Goal: Transaction & Acquisition: Purchase product/service

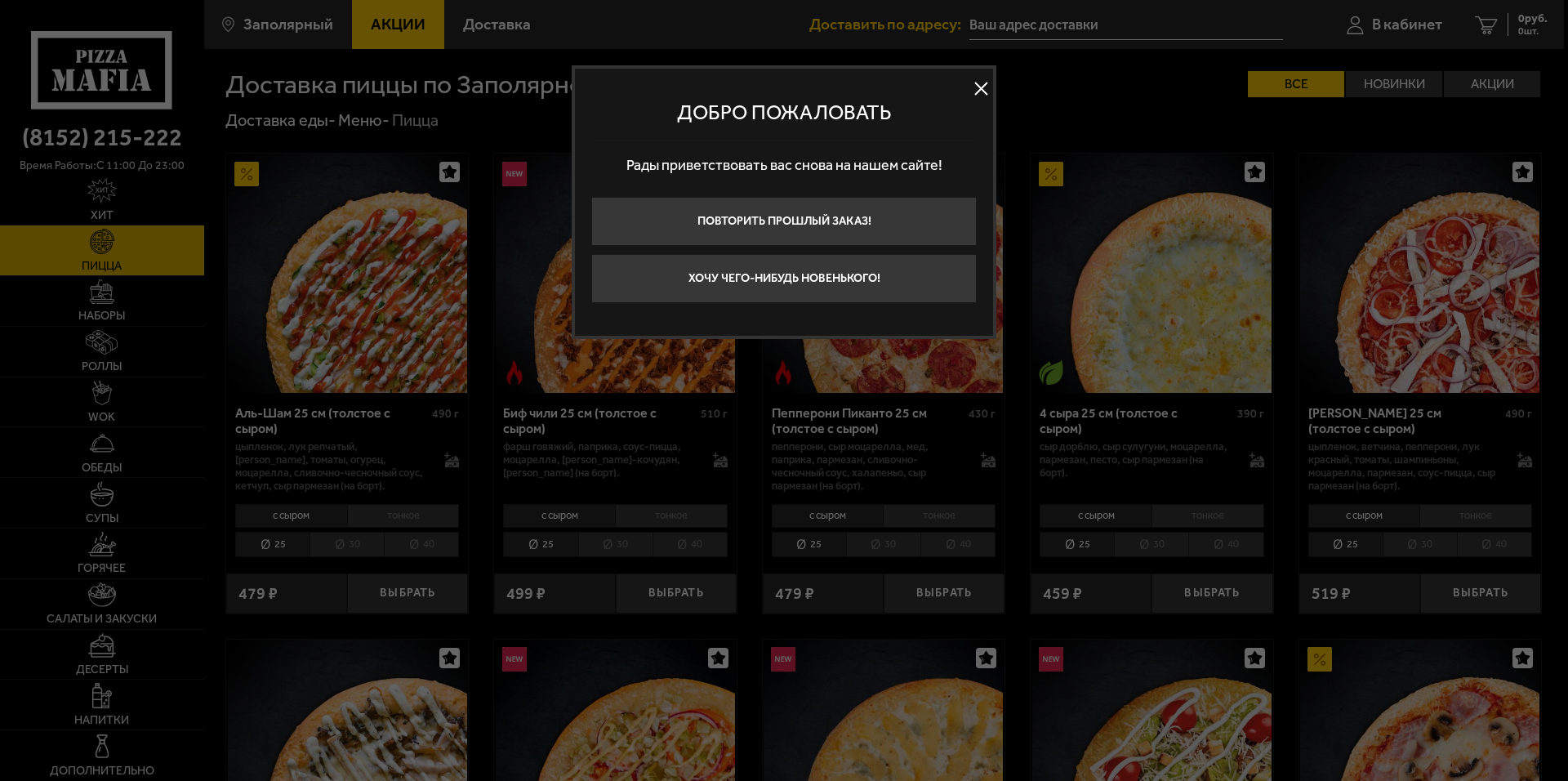
click at [983, 86] on button at bounding box center [980, 89] width 25 height 25
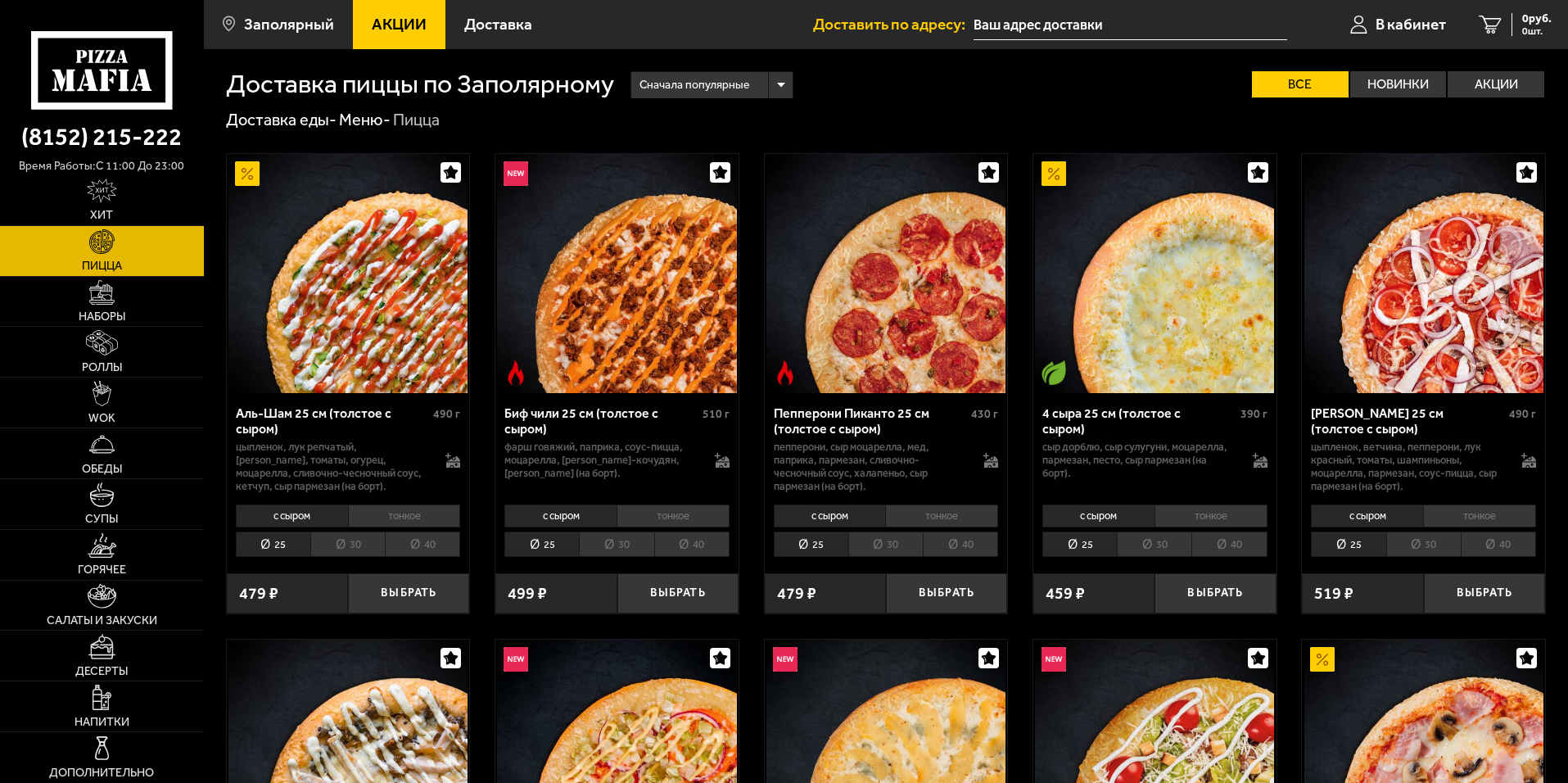
click at [428, 557] on li "40" at bounding box center [422, 545] width 75 height 26
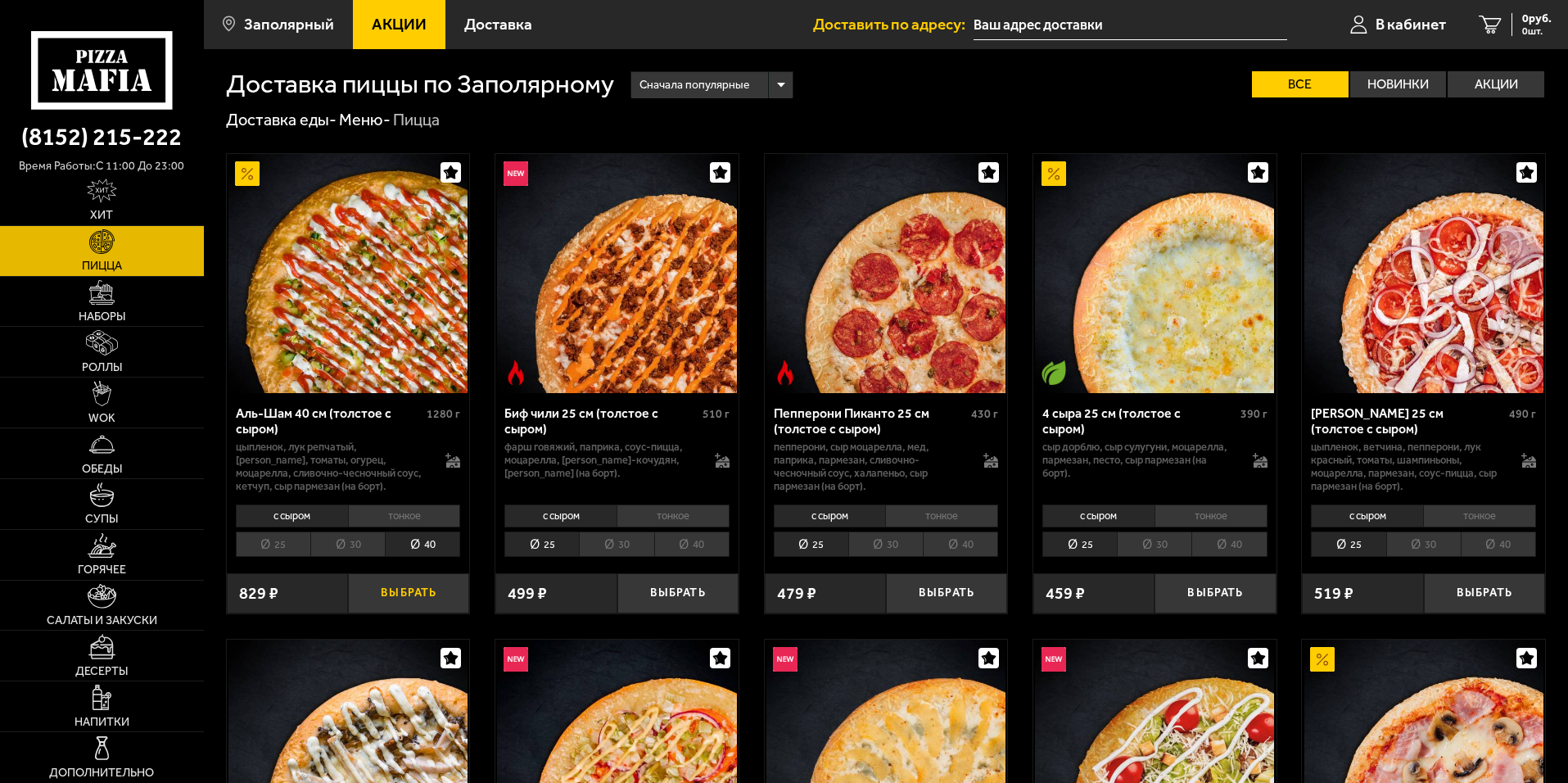
click at [423, 614] on button "Выбрать" at bounding box center [409, 593] width 121 height 40
click at [142, 315] on link "Наборы" at bounding box center [102, 301] width 204 height 50
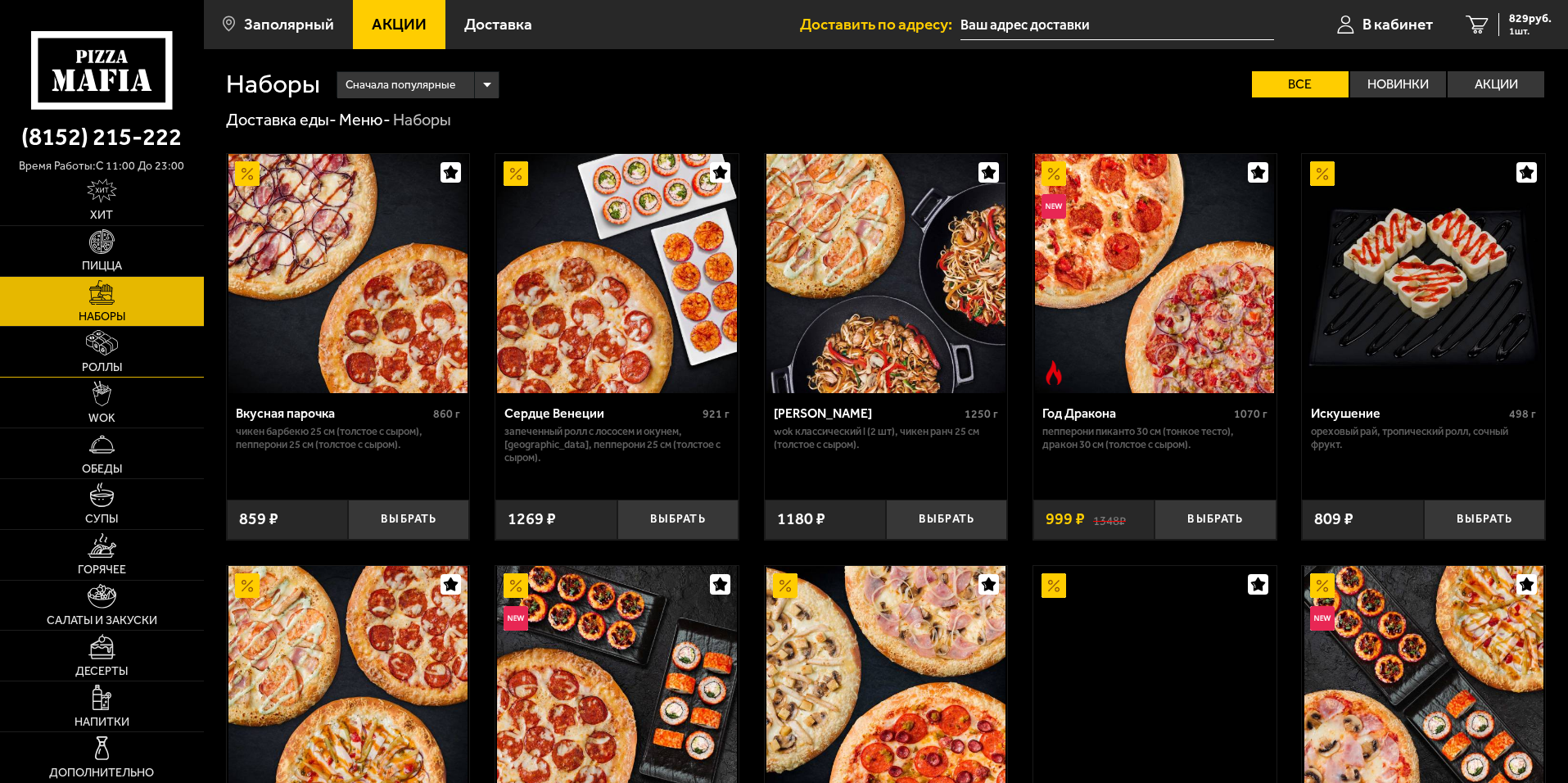
click at [123, 346] on link "Роллы" at bounding box center [102, 352] width 204 height 50
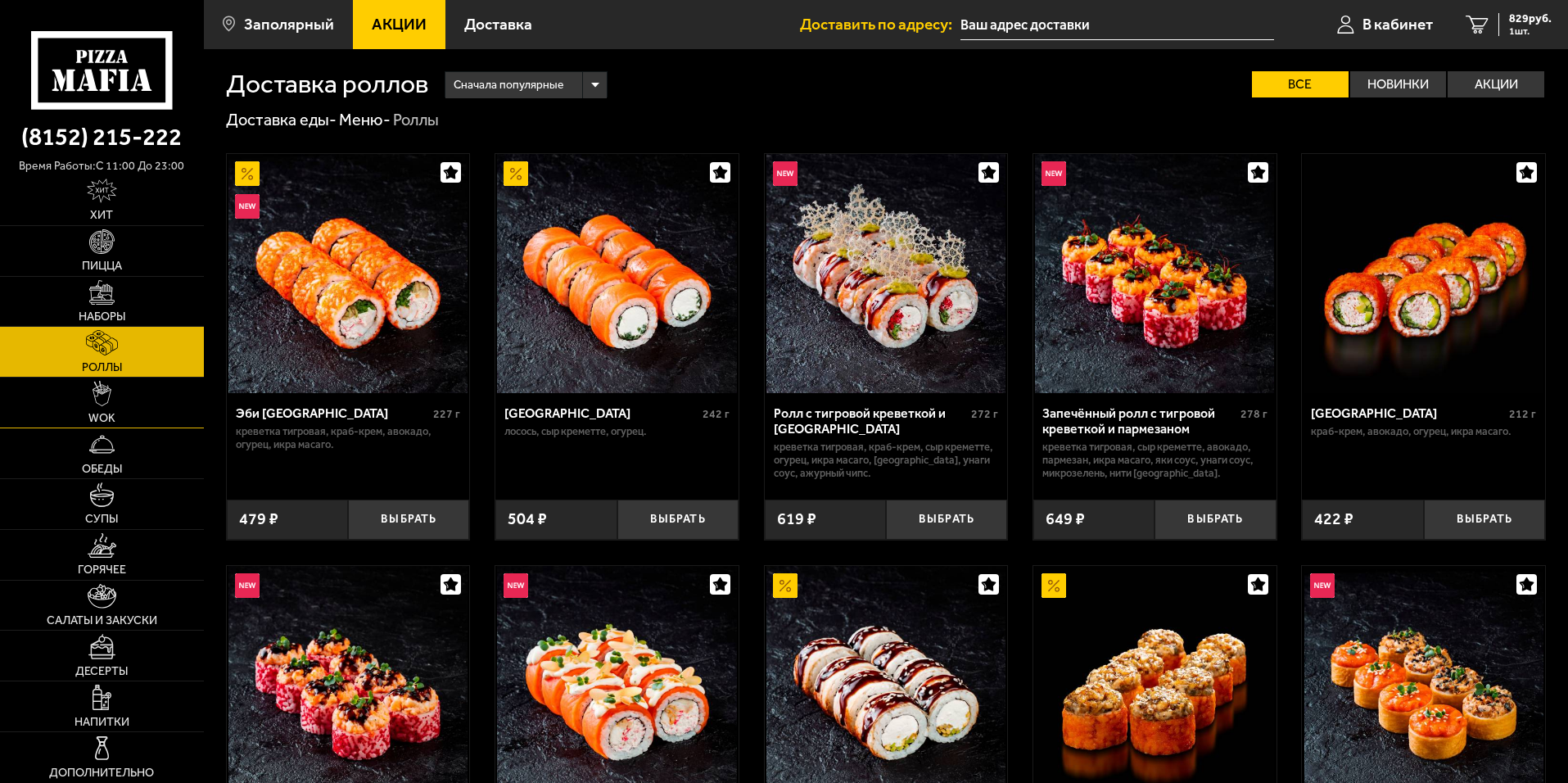
click at [120, 392] on link "WOK" at bounding box center [102, 403] width 204 height 50
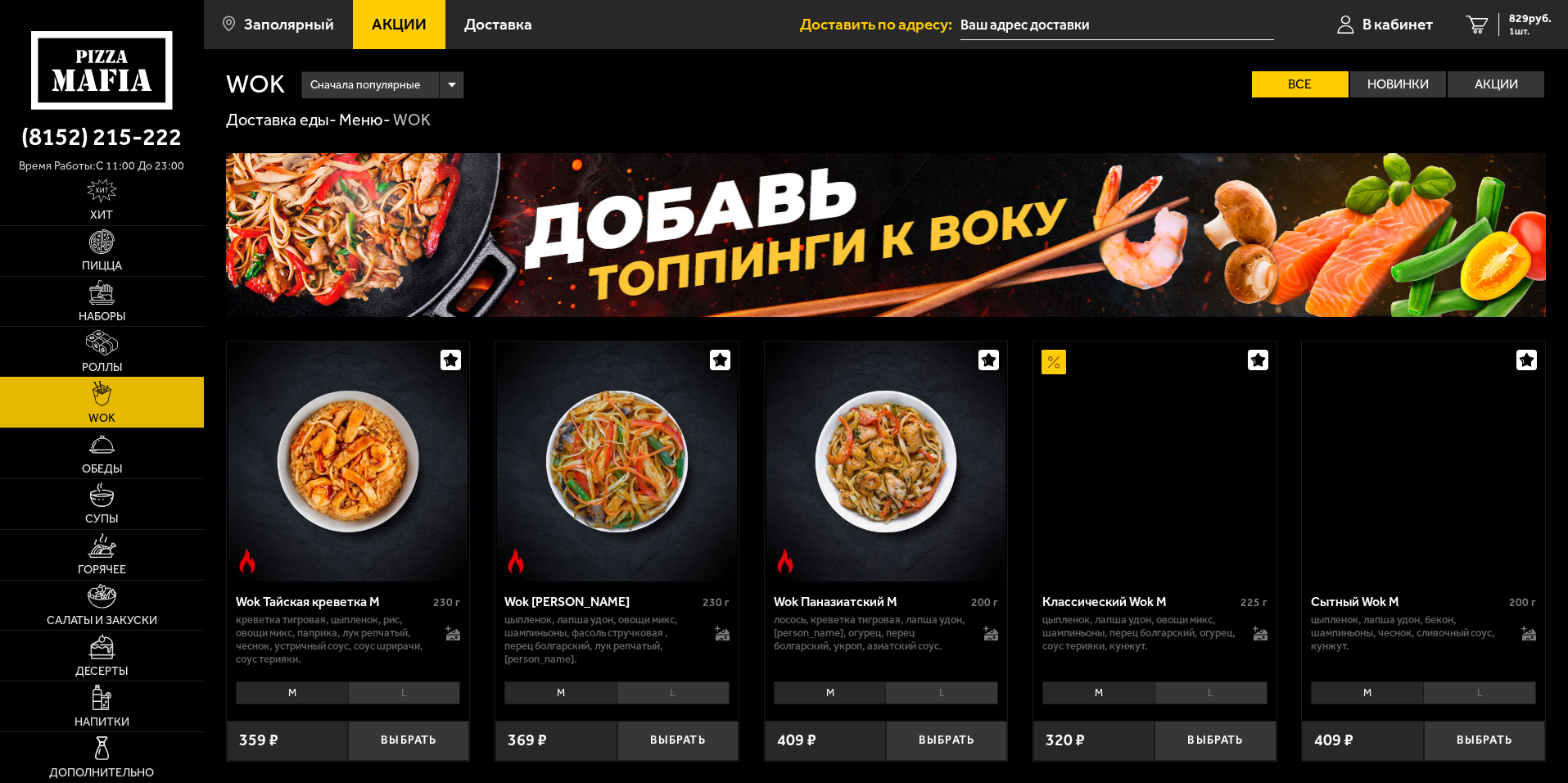
click at [140, 336] on link "Роллы" at bounding box center [102, 352] width 204 height 50
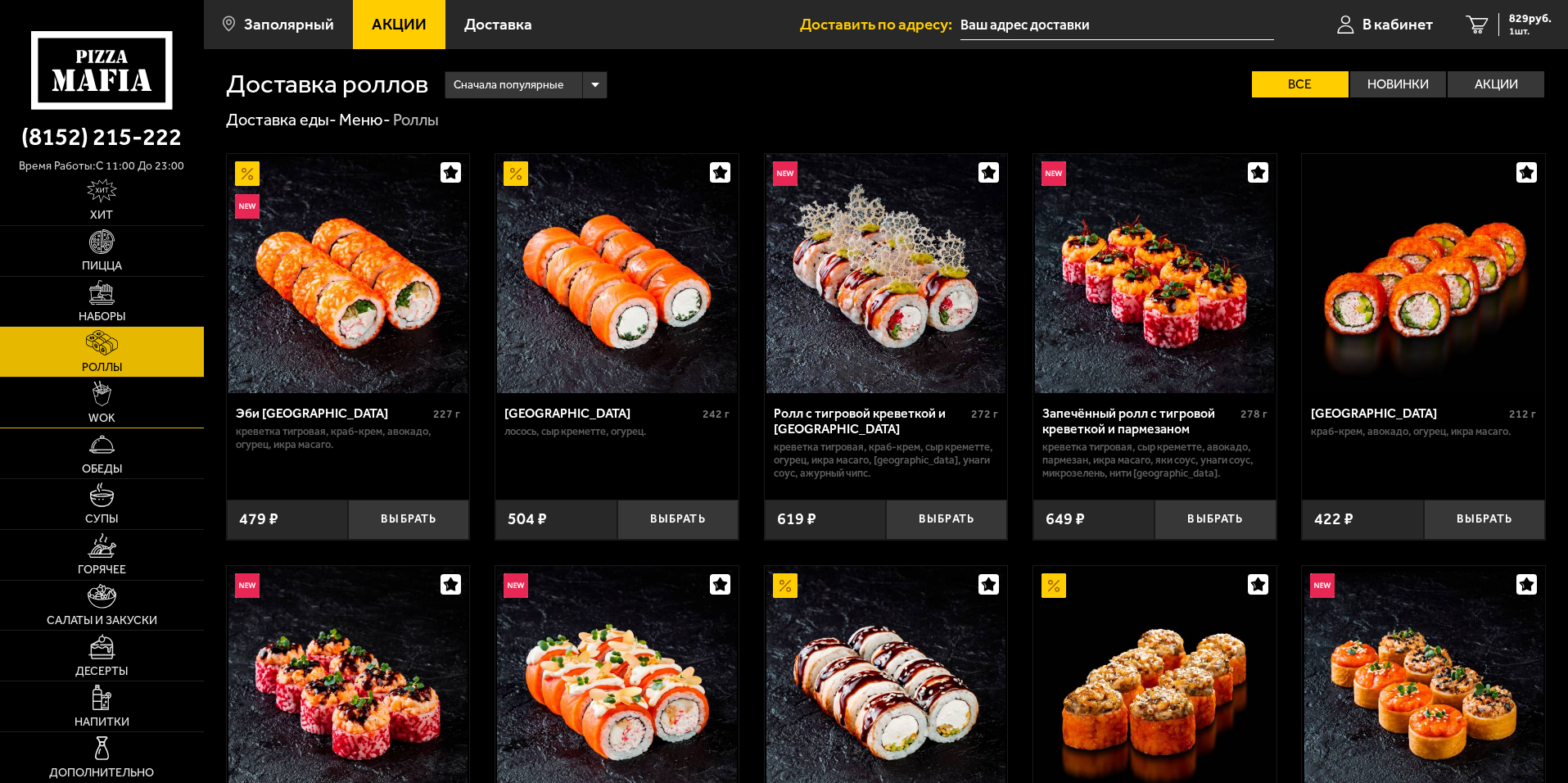
click at [132, 385] on link "WOK" at bounding box center [102, 403] width 204 height 50
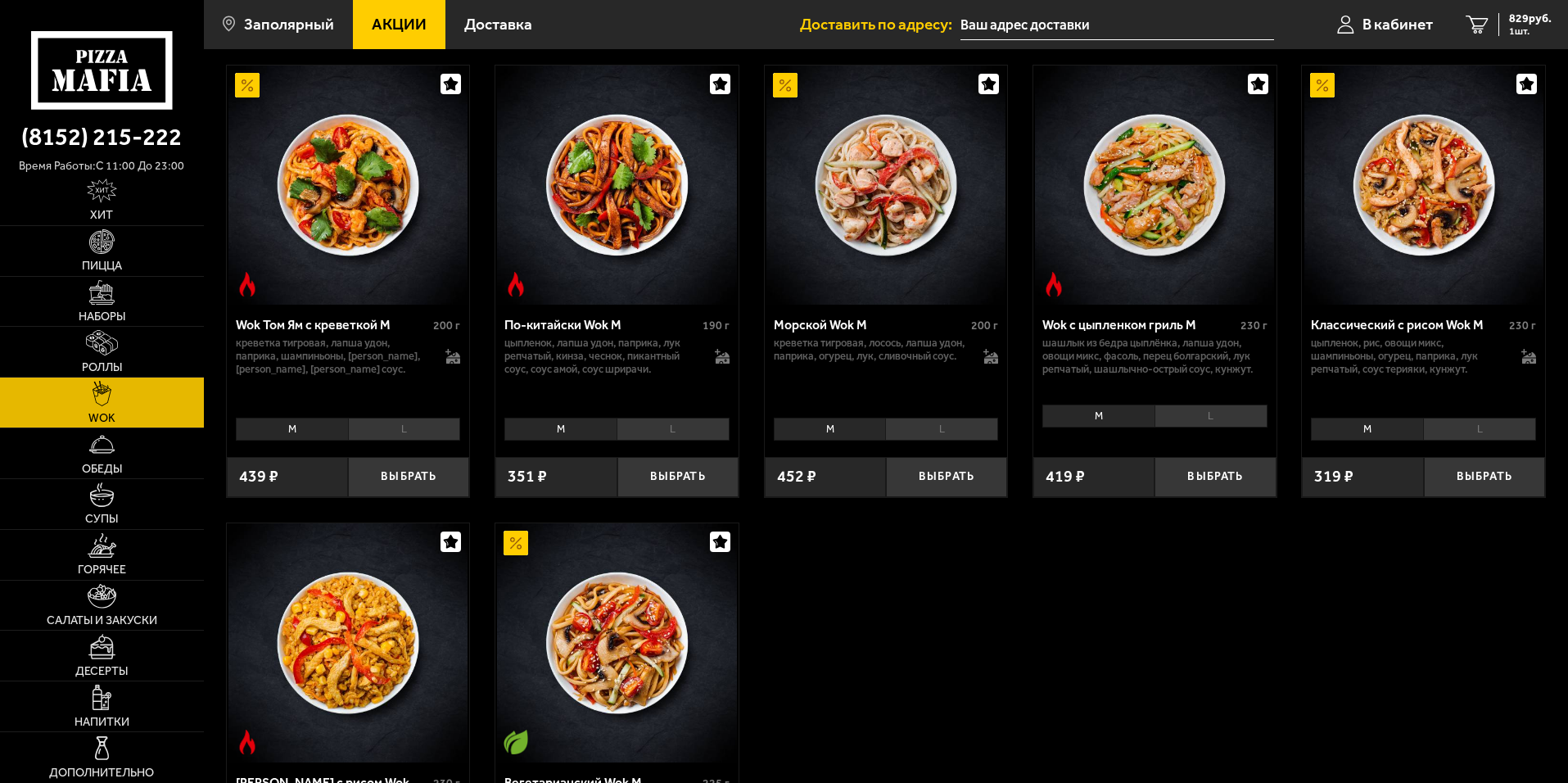
scroll to position [901, 0]
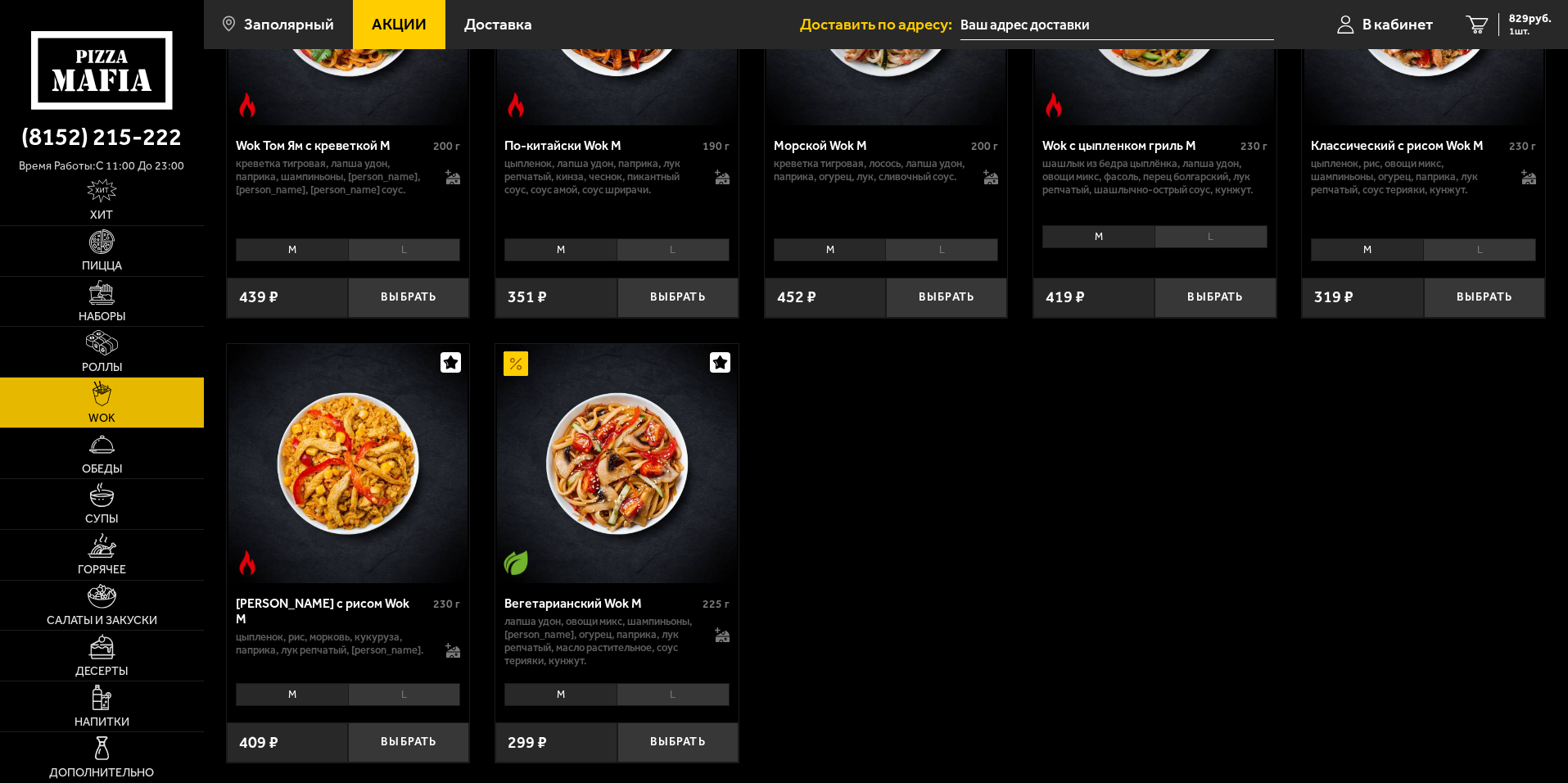
click at [383, 700] on li "L" at bounding box center [405, 694] width 113 height 23
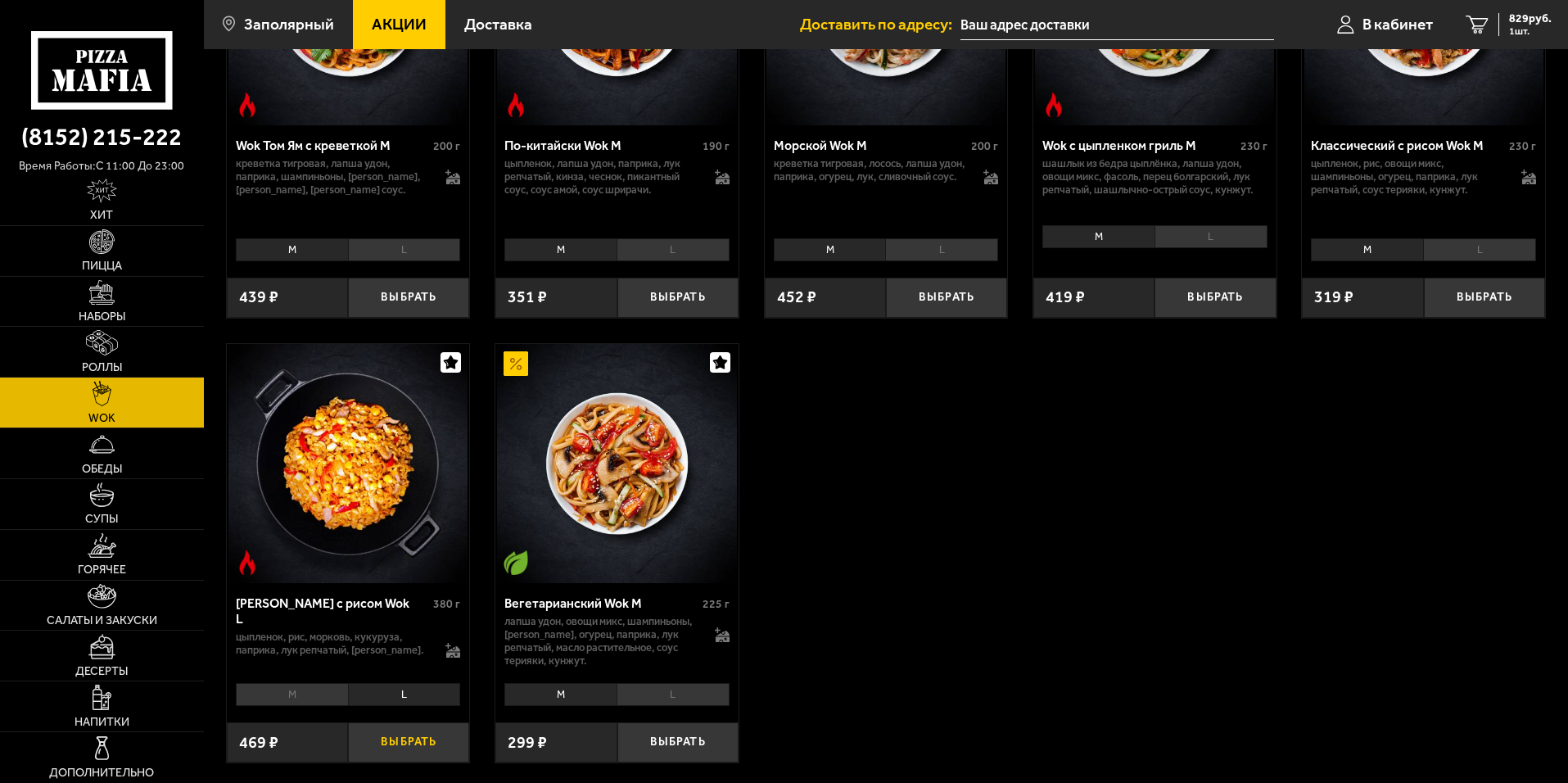
click at [418, 752] on button "Выбрать" at bounding box center [409, 743] width 121 height 40
click at [142, 496] on link "Супы" at bounding box center [102, 504] width 204 height 50
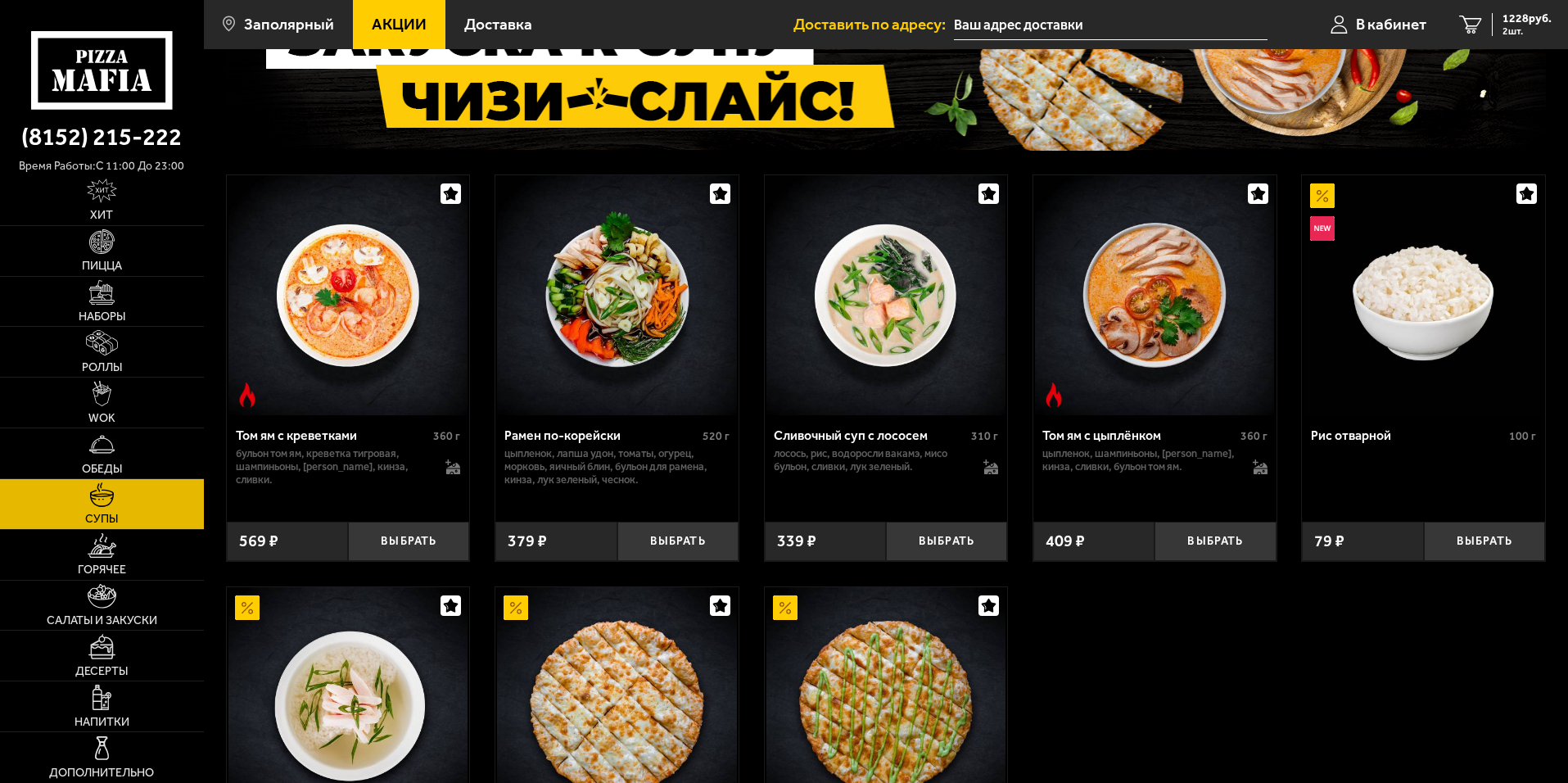
scroll to position [164, 0]
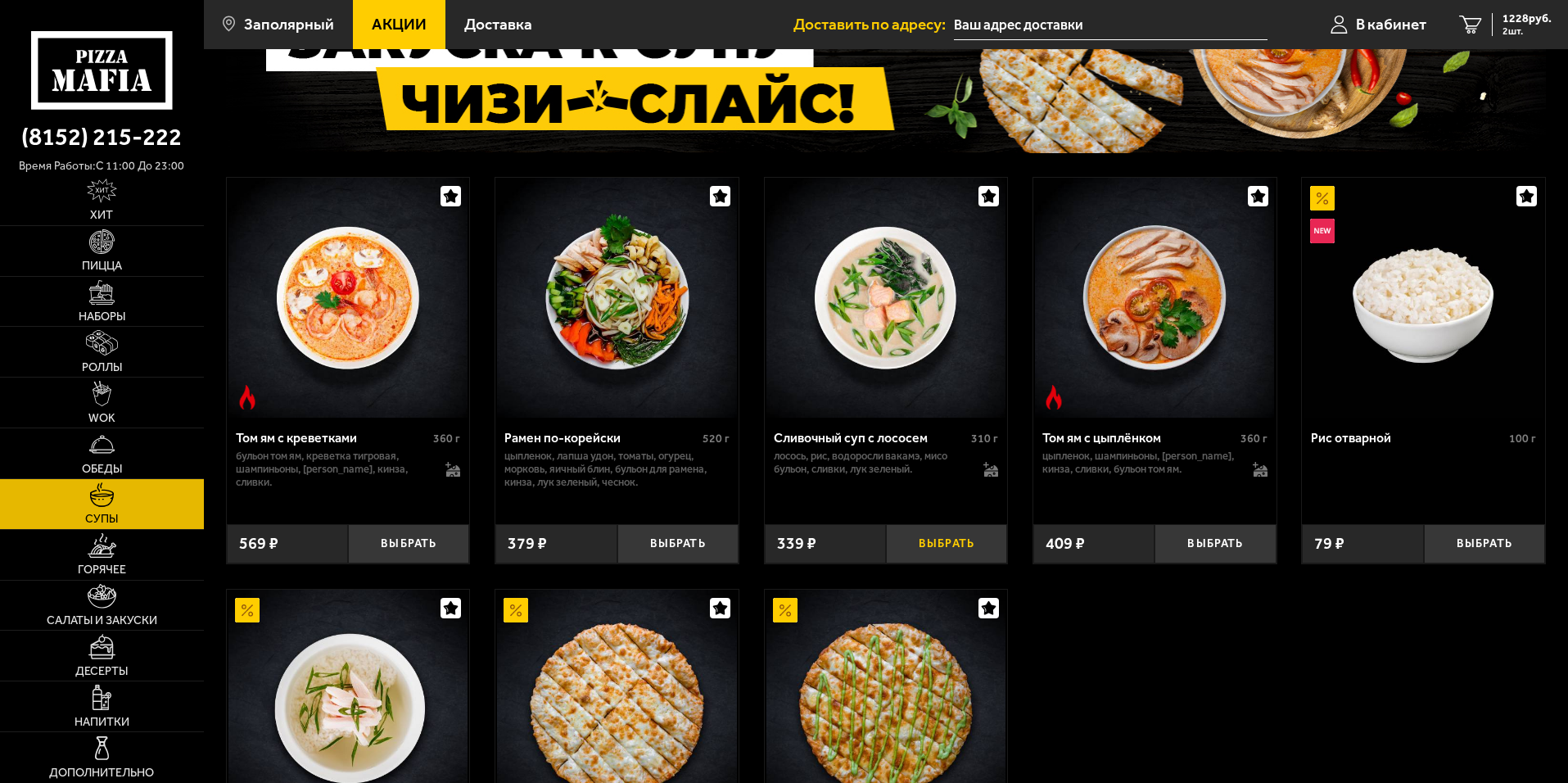
click at [934, 546] on button "Выбрать" at bounding box center [946, 544] width 121 height 40
click at [153, 551] on link "Горячее" at bounding box center [102, 555] width 204 height 50
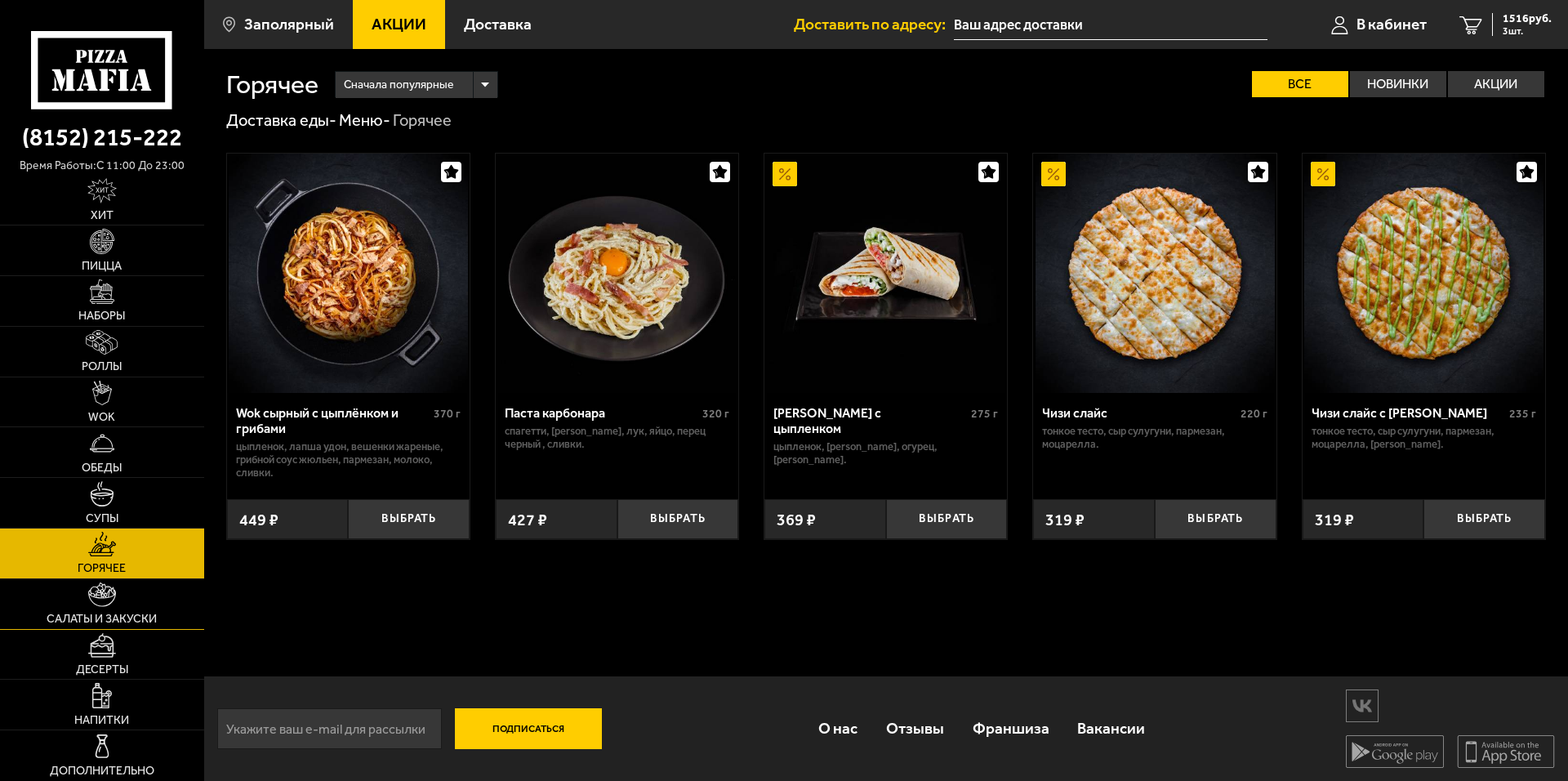
click at [174, 621] on link "Салаты и закуски" at bounding box center [101, 604] width 204 height 50
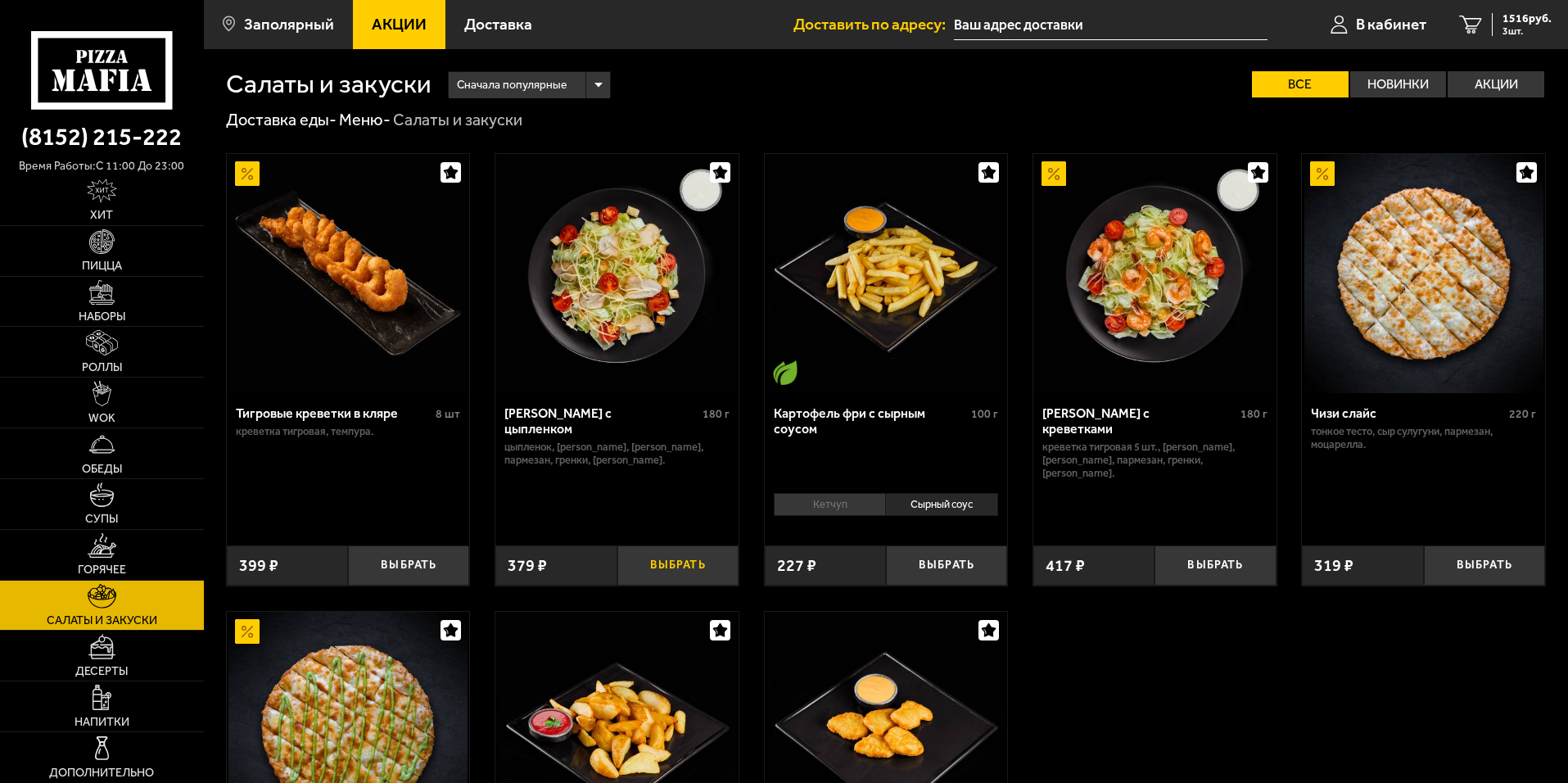
click at [681, 570] on button "Выбрать" at bounding box center [678, 566] width 121 height 40
click at [959, 576] on button "Выбрать" at bounding box center [946, 566] width 121 height 40
click at [1505, 29] on span "5 шт." at bounding box center [1528, 32] width 49 height 10
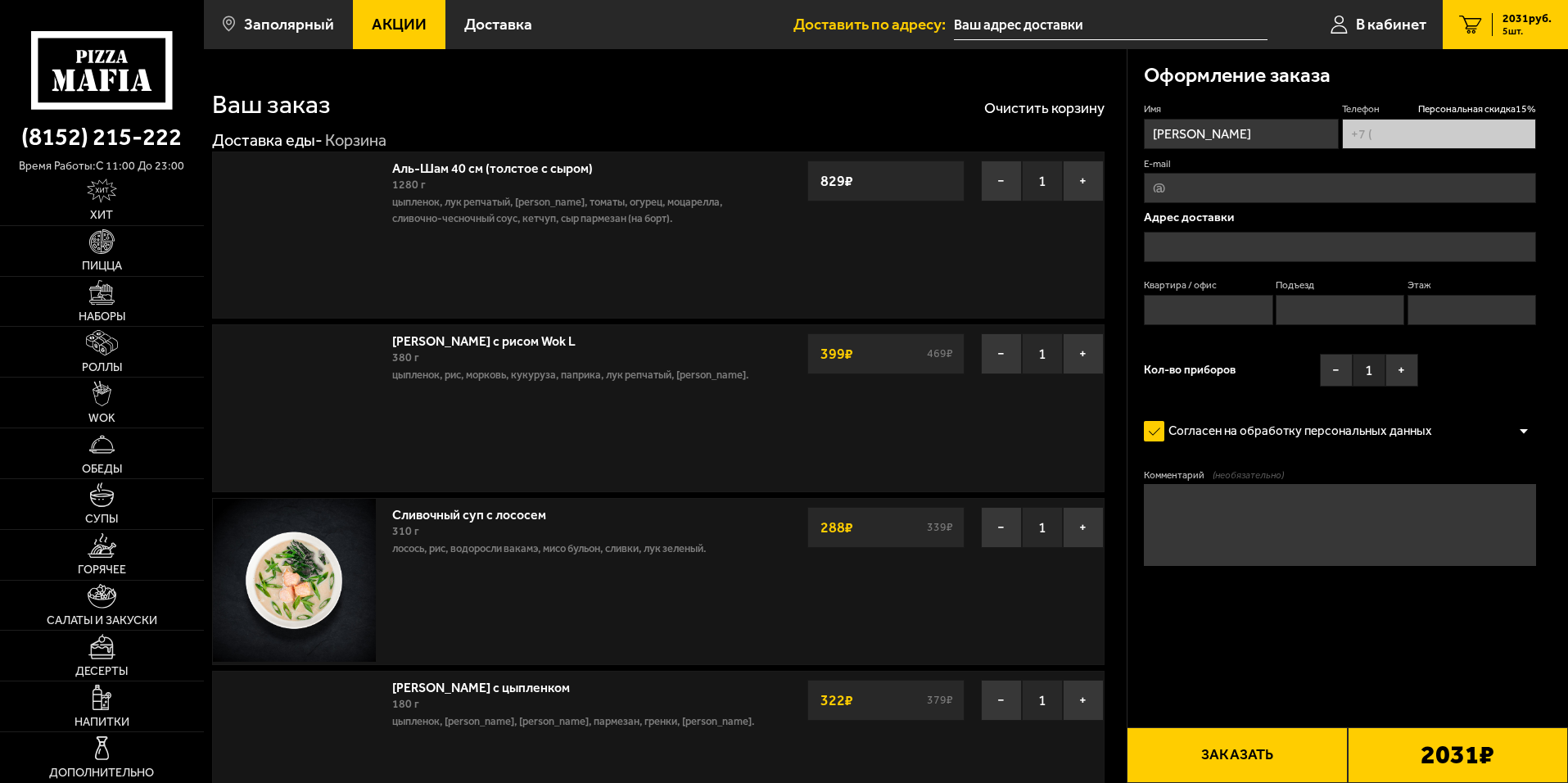
type input "[PHONE_NUMBER]"
type input "[STREET_ADDRESS]"
type input "84"
type input "5"
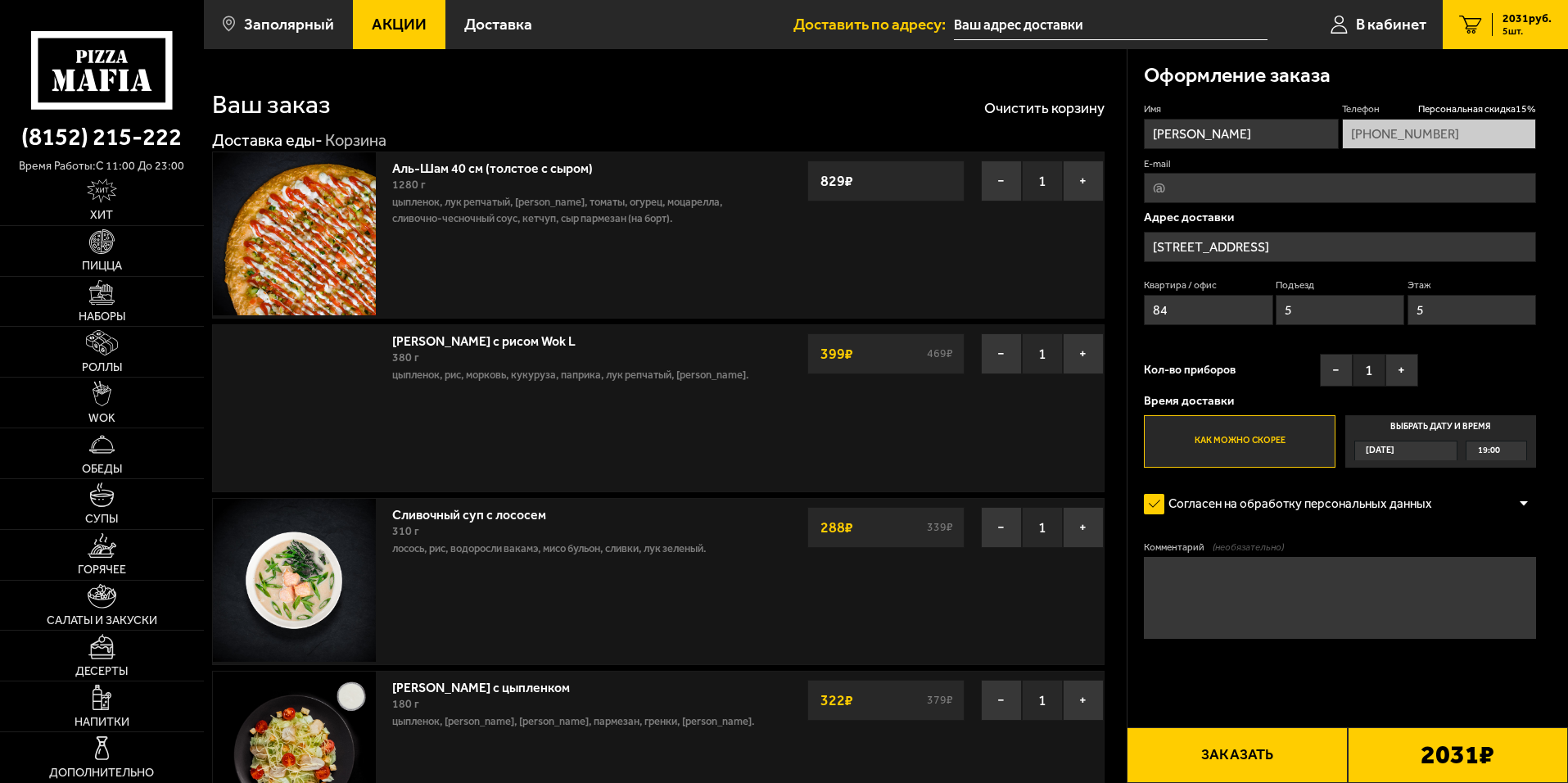
click at [1250, 194] on input "E-mail" at bounding box center [1339, 188] width 392 height 31
type input "[EMAIL_ADDRESS][DOMAIN_NAME]"
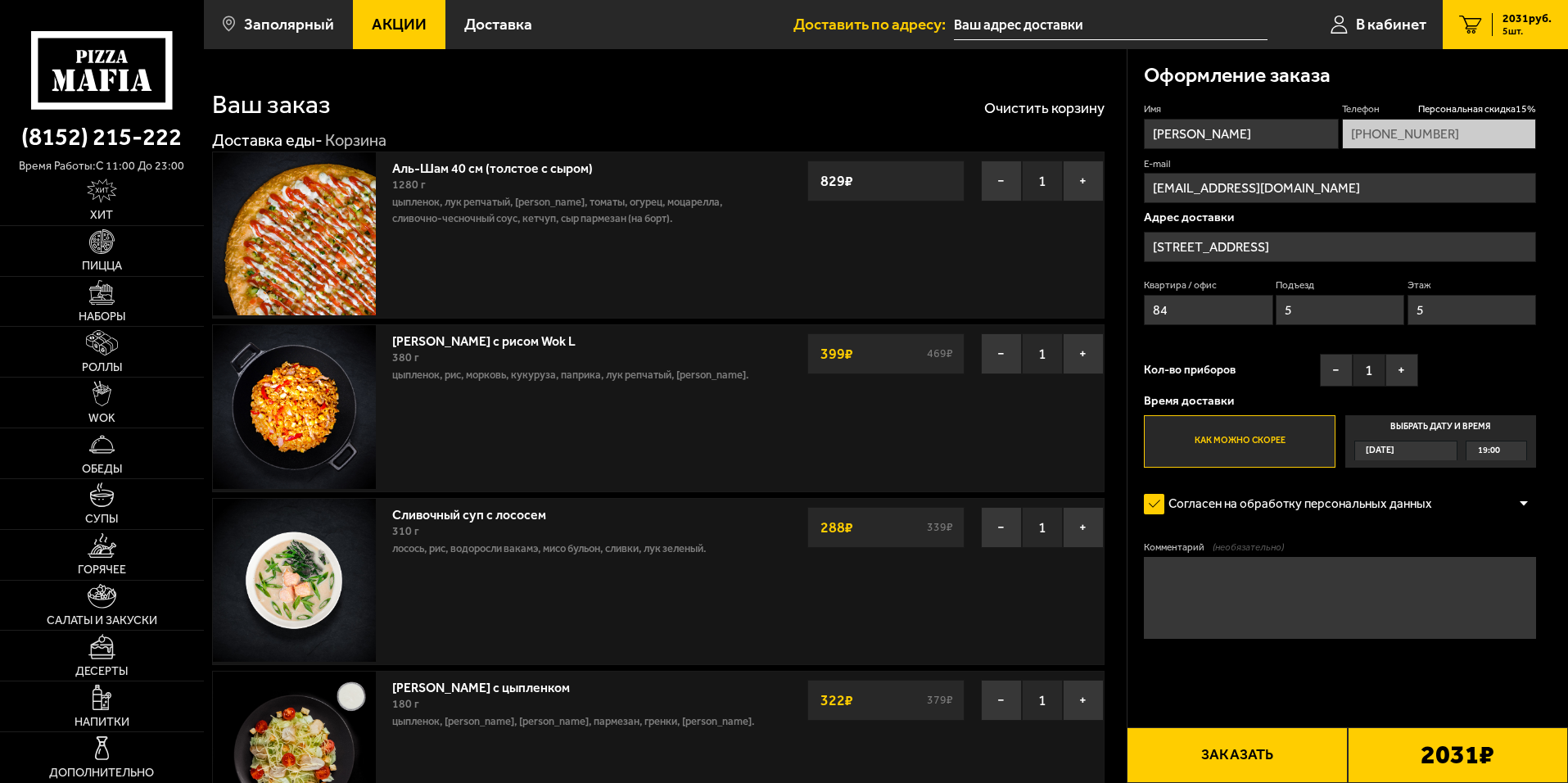
click at [1225, 760] on button "Заказать" at bounding box center [1236, 755] width 220 height 55
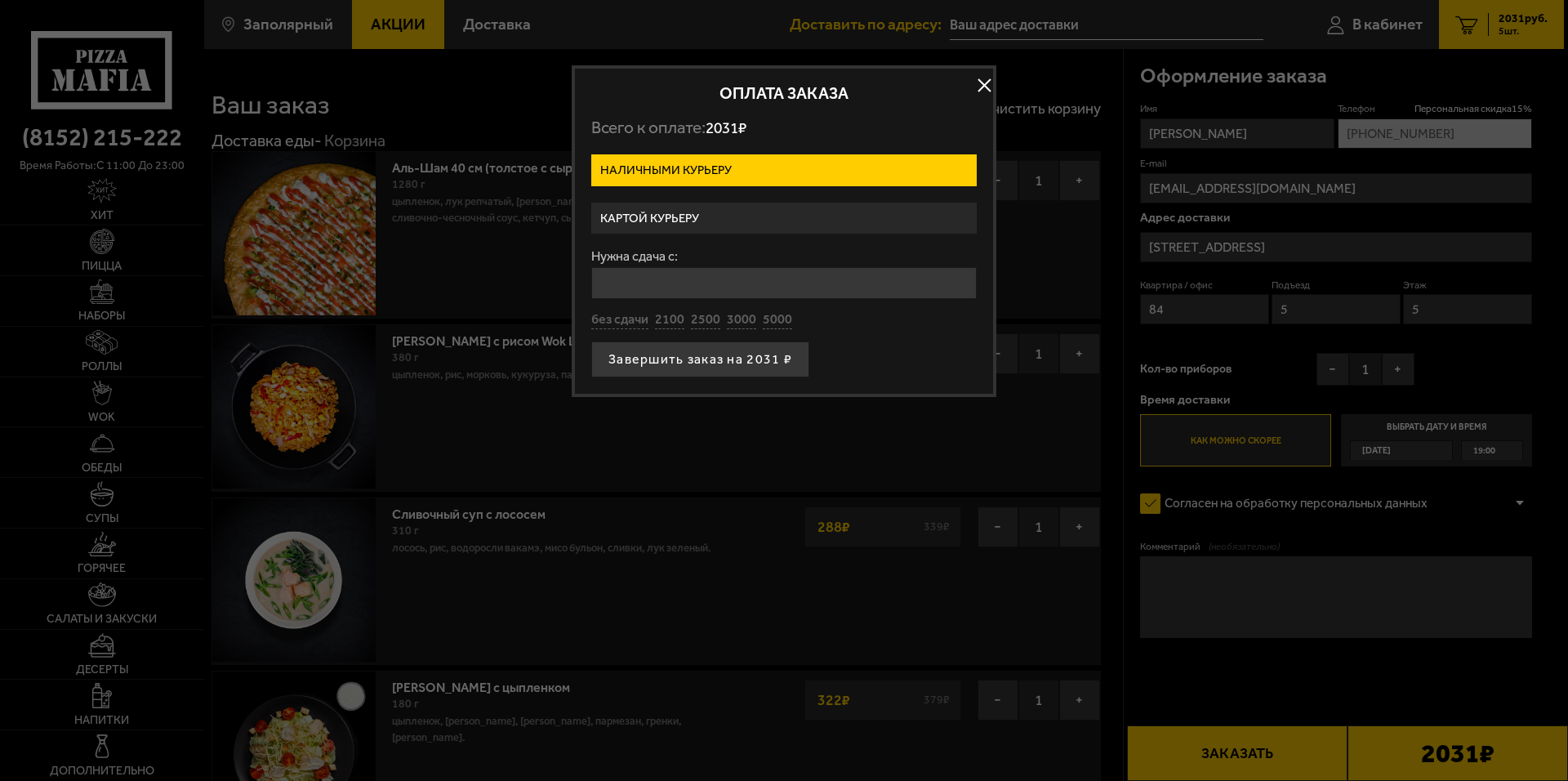
click at [741, 214] on label "Картой курьеру" at bounding box center [784, 219] width 386 height 32
click at [0, 0] on input "Картой курьеру" at bounding box center [0, 0] width 0 height 0
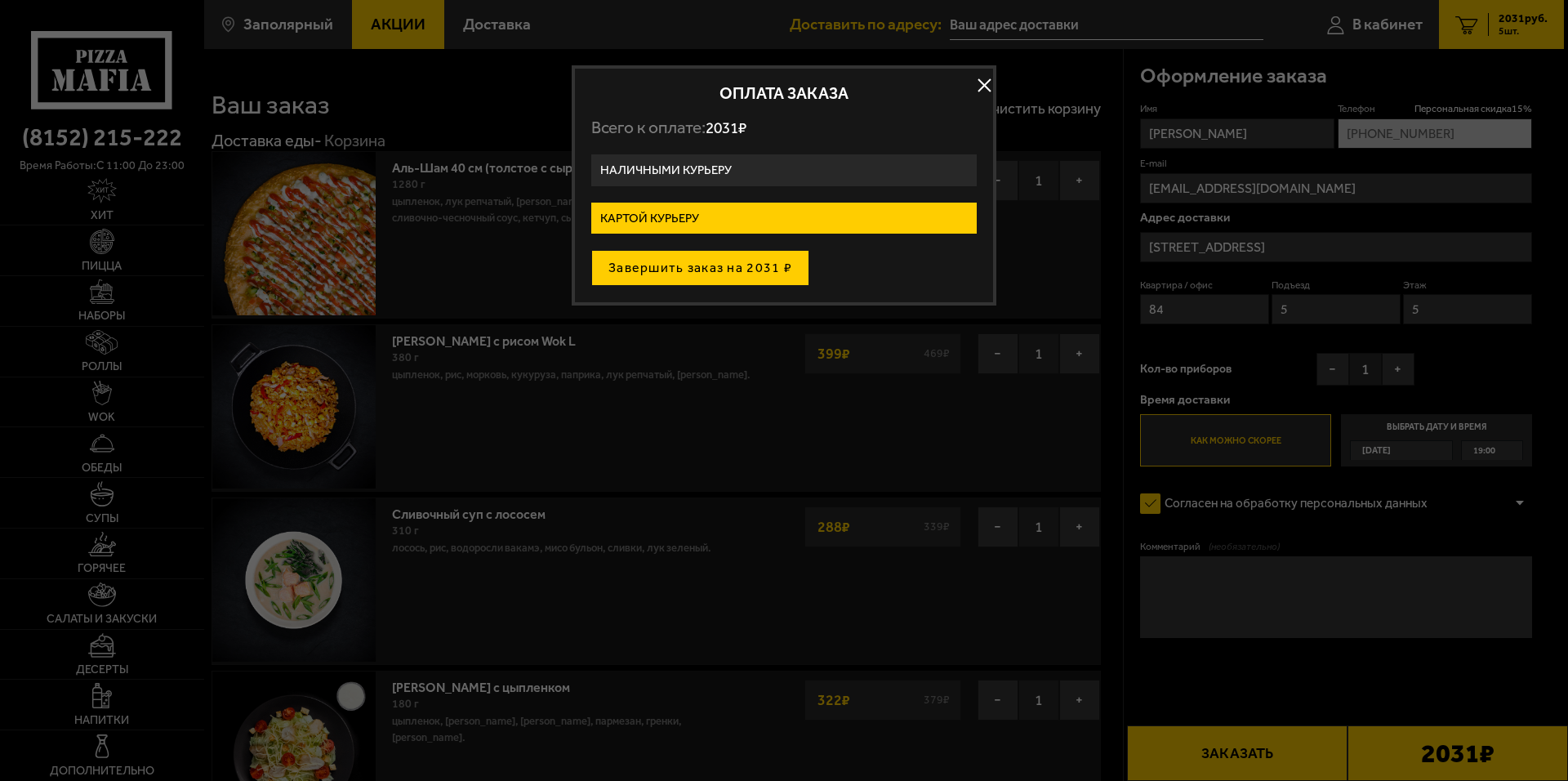
click at [735, 265] on button "Завершить заказ на 2031 ₽" at bounding box center [701, 268] width 219 height 36
